Goal: Find specific fact: Find specific fact

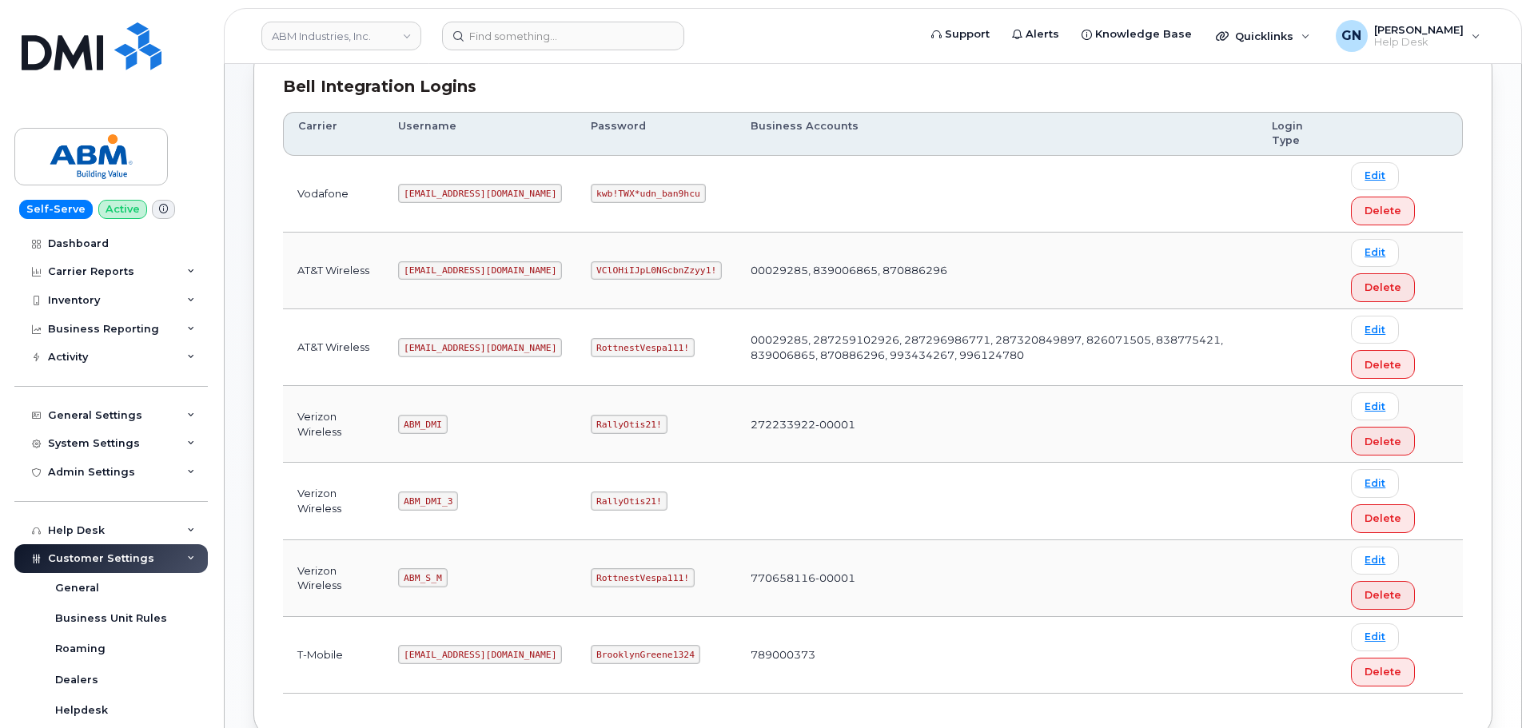
scroll to position [240, 0]
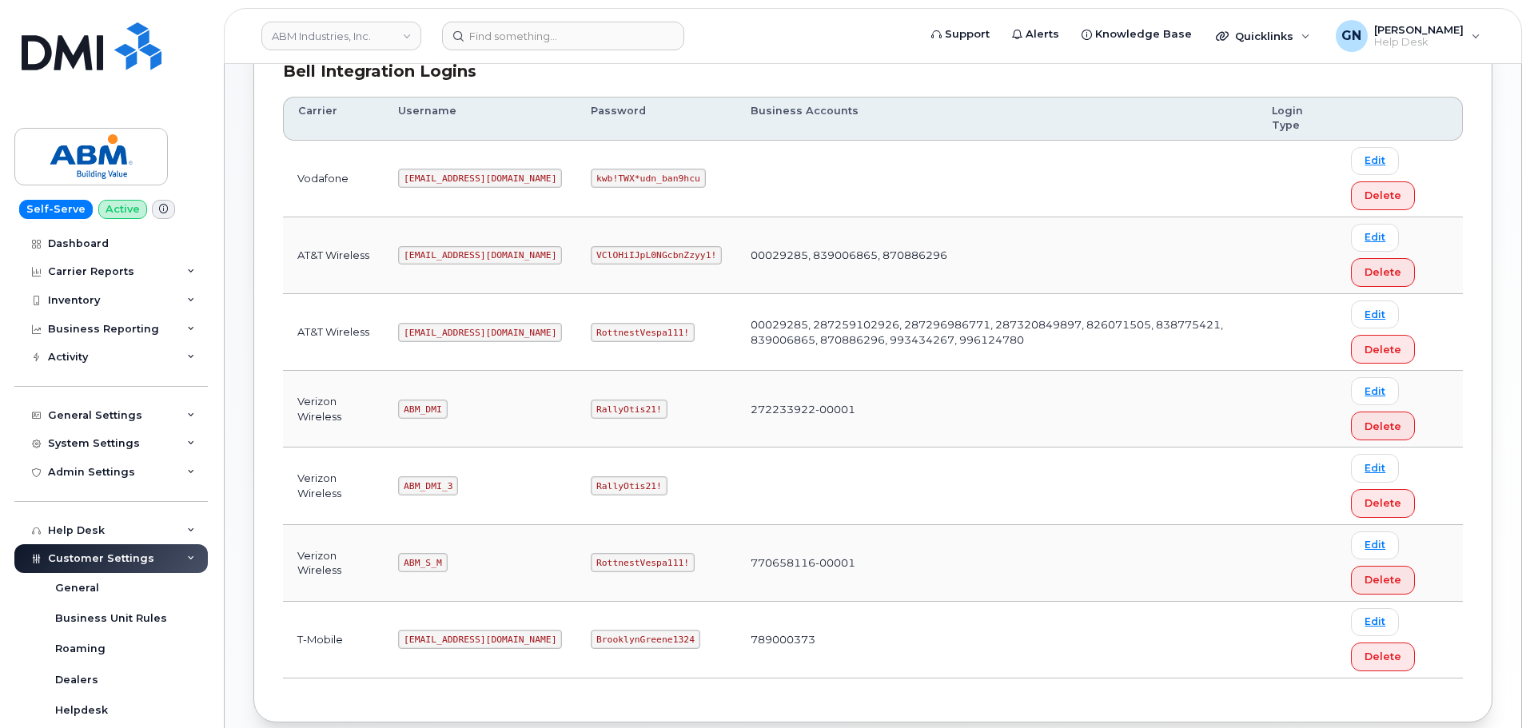
click at [432, 329] on code "[EMAIL_ADDRESS][DOMAIN_NAME]" at bounding box center [480, 332] width 164 height 19
click at [433, 329] on code "[EMAIL_ADDRESS][DOMAIN_NAME]" at bounding box center [480, 332] width 164 height 19
copy code "[EMAIL_ADDRESS][DOMAIN_NAME]"
click at [591, 329] on code "RottnestVespa111!" at bounding box center [643, 332] width 104 height 19
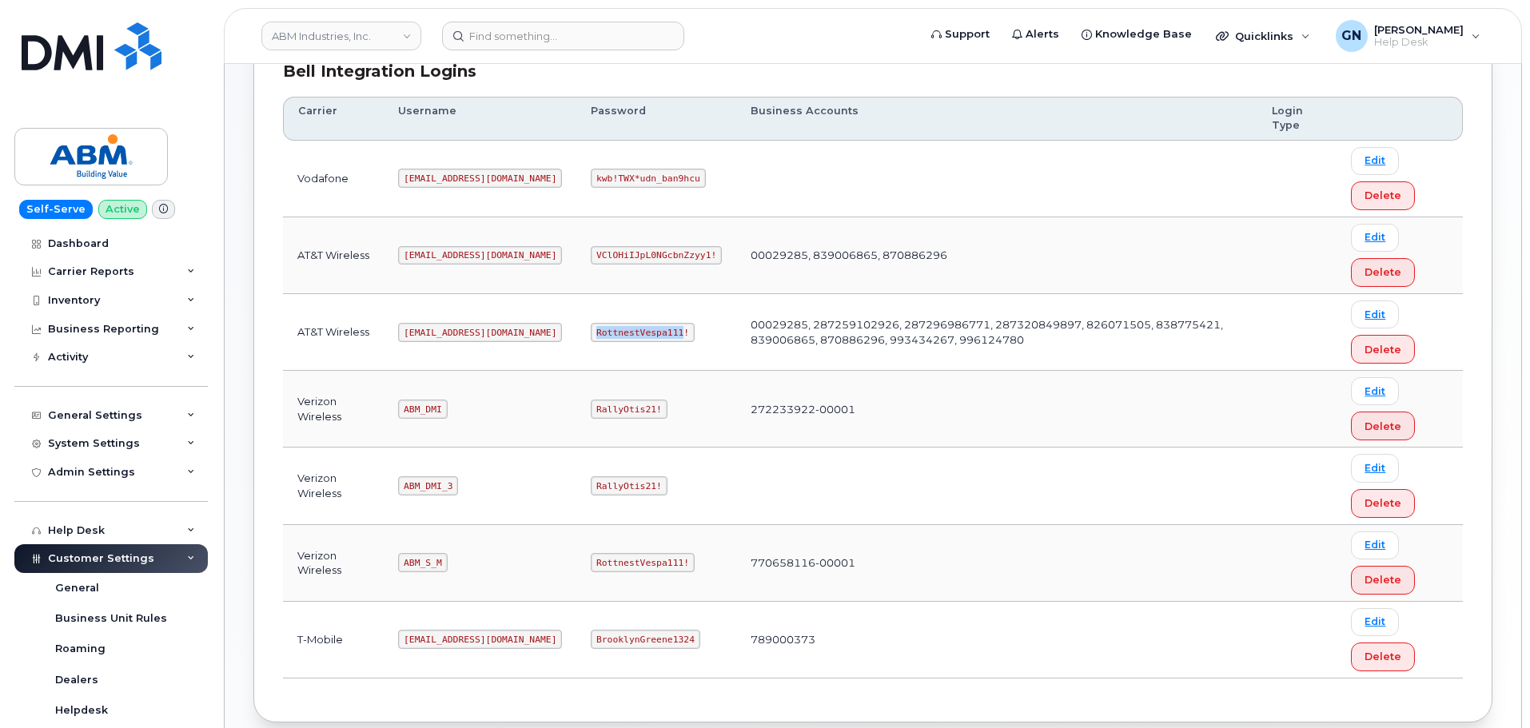
click at [591, 328] on code "RottnestVespa111!" at bounding box center [643, 332] width 104 height 19
copy code "RottnestVespa111!"
